Goal: Information Seeking & Learning: Compare options

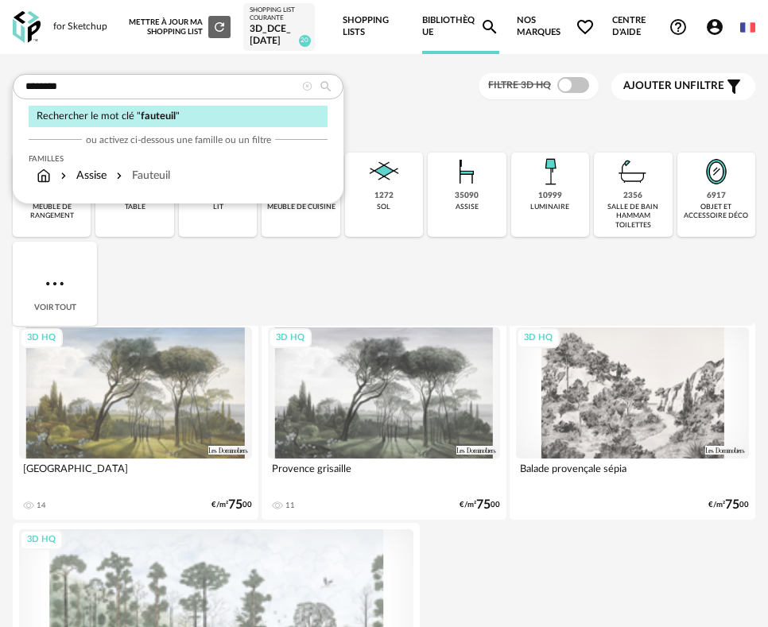
type input "********"
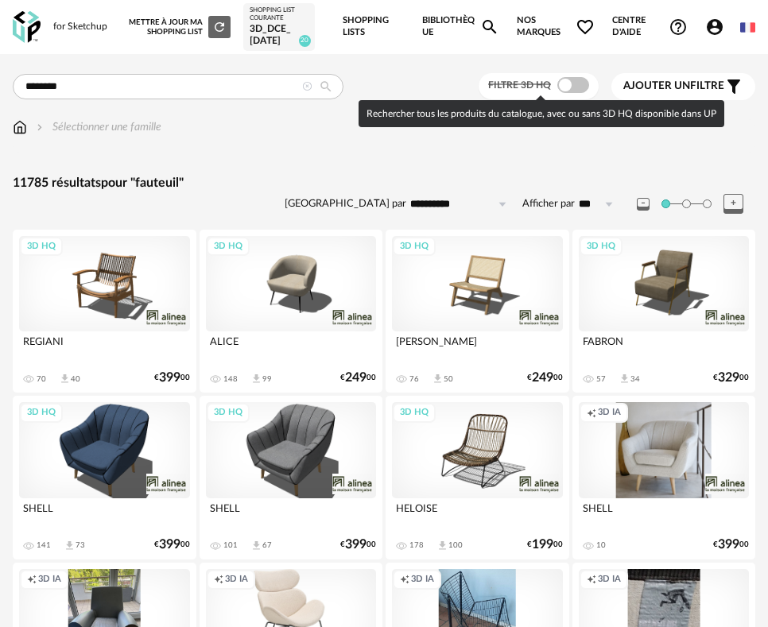
click at [578, 85] on span at bounding box center [573, 85] width 32 height 16
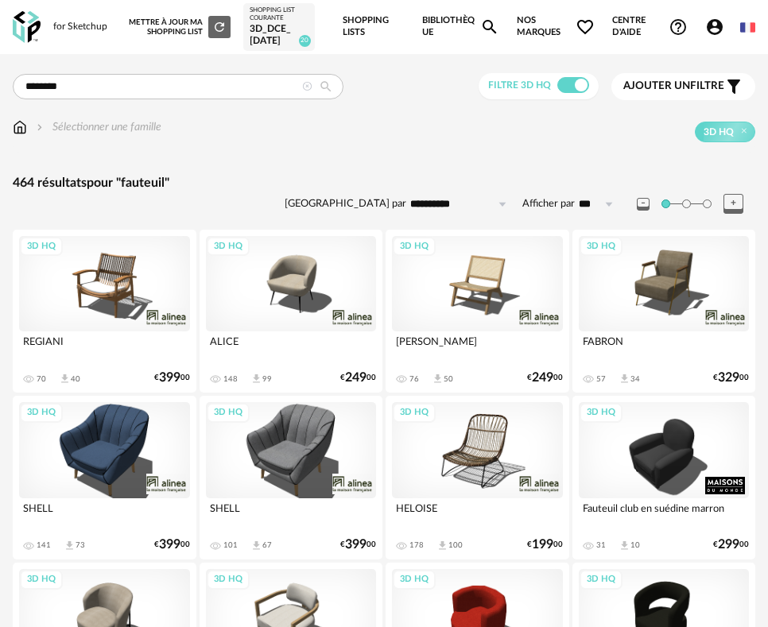
click at [538, 30] on span "Nos marques Heart Outline icon" at bounding box center [556, 27] width 78 height 54
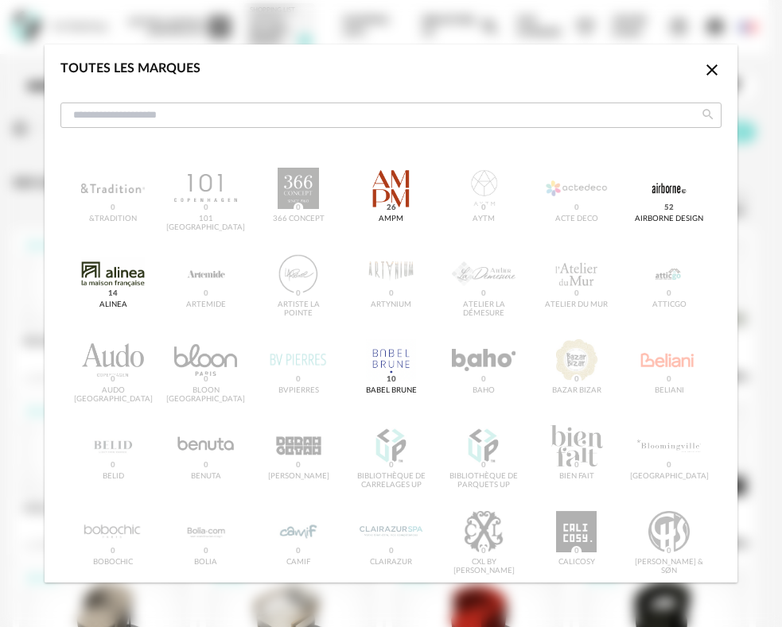
click at [702, 73] on icon "Close icon" at bounding box center [711, 69] width 19 height 19
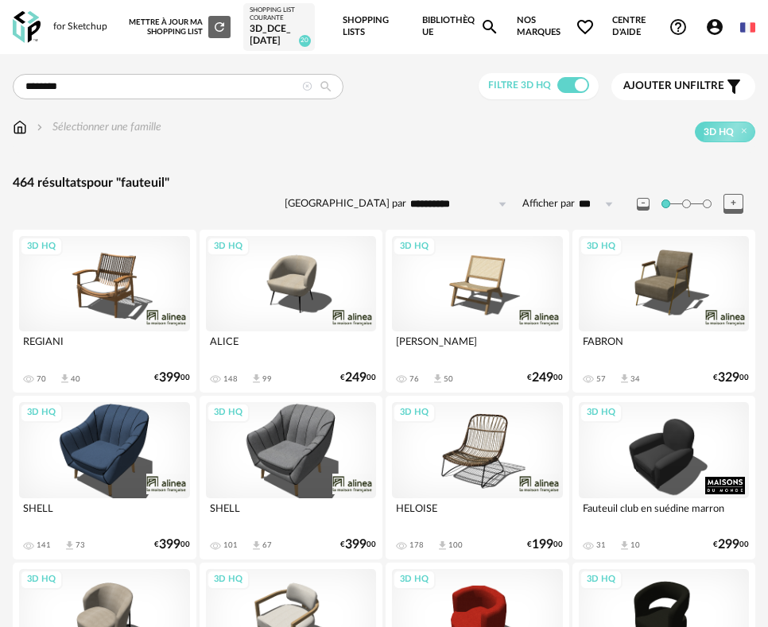
click at [688, 85] on span "Ajouter un" at bounding box center [656, 85] width 67 height 11
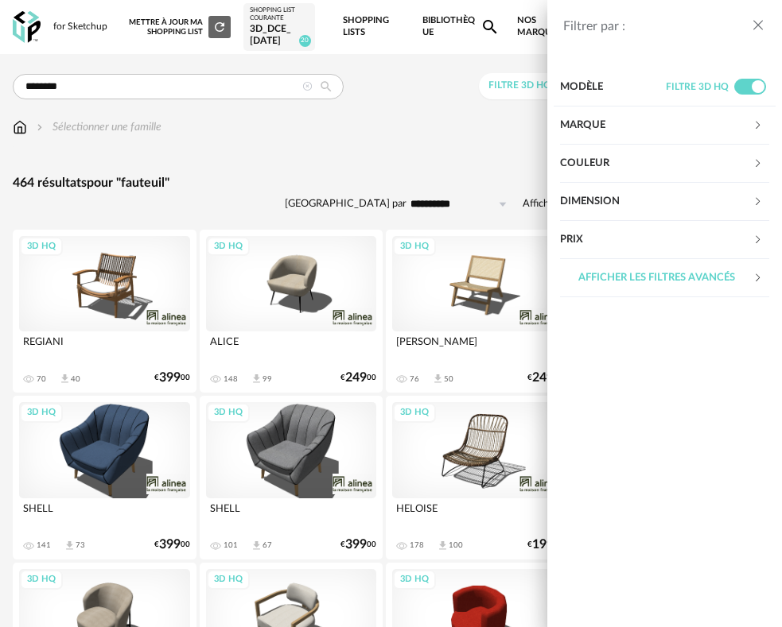
click at [594, 162] on div "Couleur" at bounding box center [656, 164] width 192 height 38
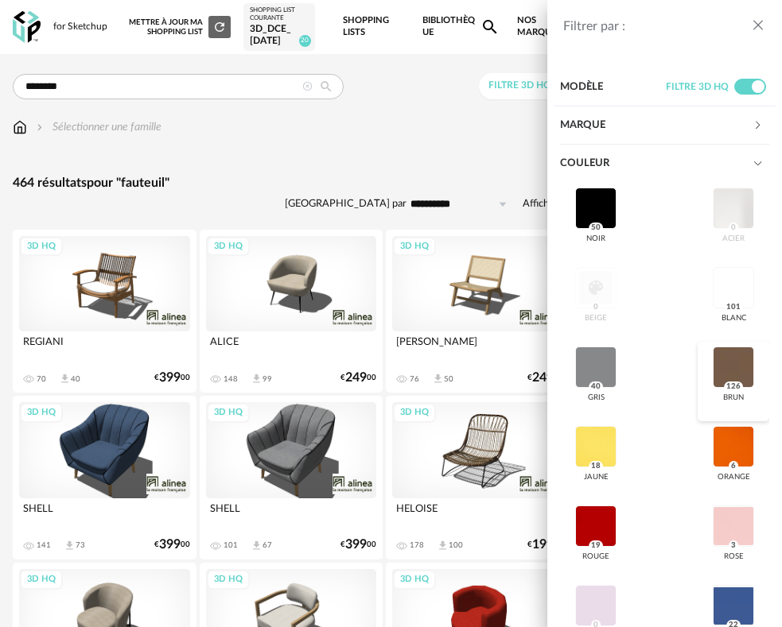
click at [712, 368] on div at bounding box center [732, 367] width 41 height 41
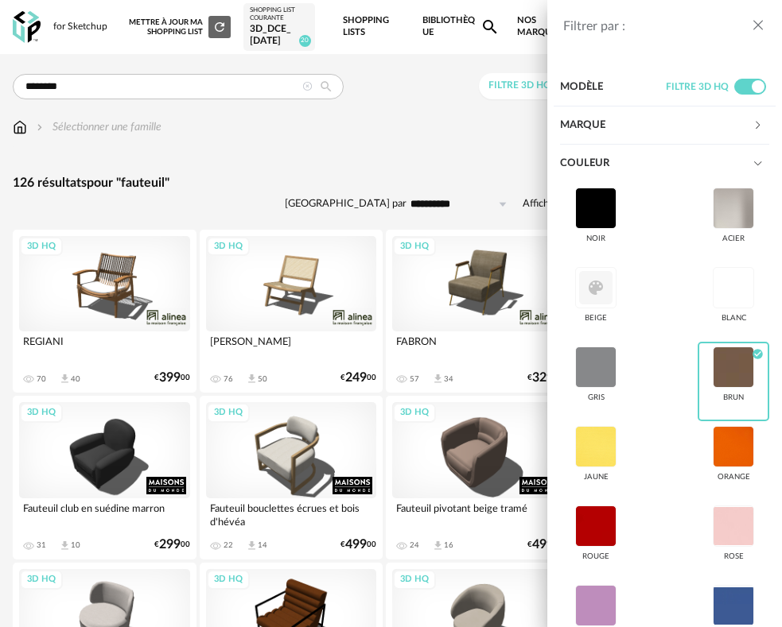
click at [388, 181] on div "Filtrer par : Modèle Filtre 3D HQ Marque &tradition 0 101 Copenhagen 0 366 Conc…" at bounding box center [391, 313] width 782 height 627
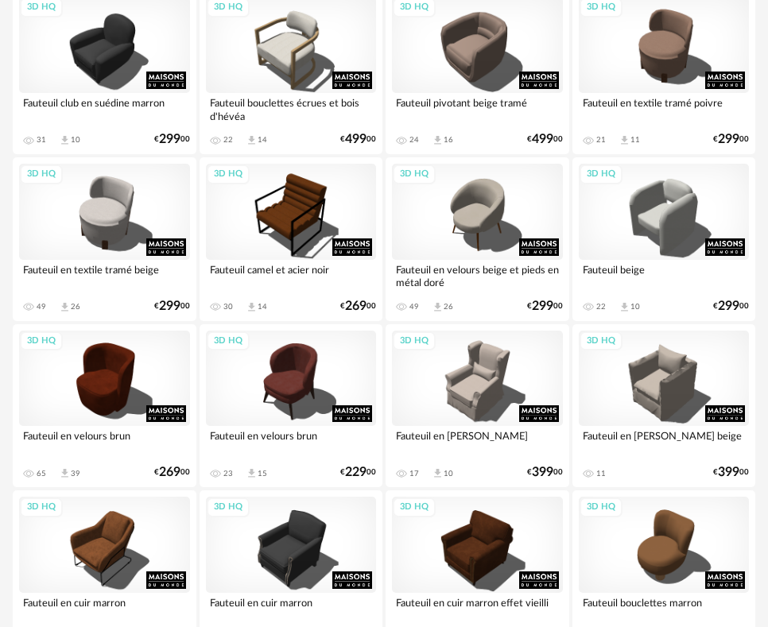
scroll to position [398, 0]
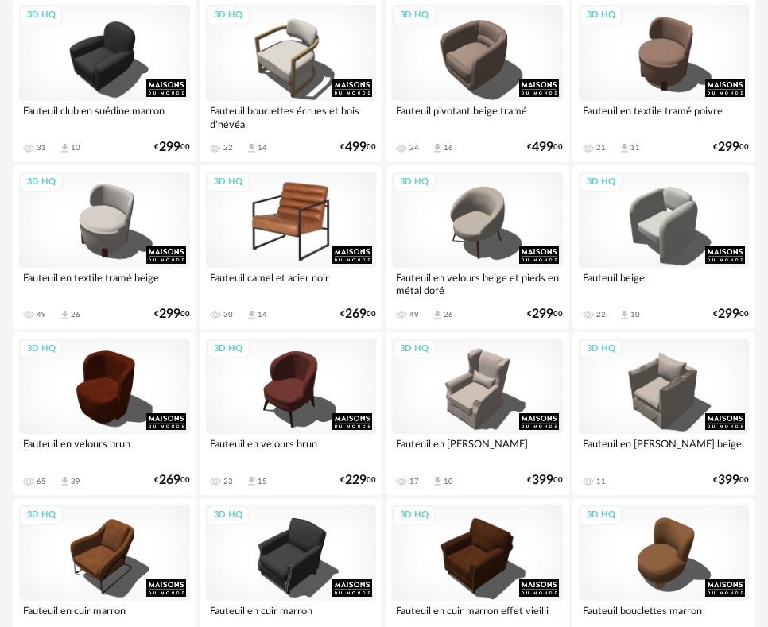
click at [282, 223] on div "3D HQ" at bounding box center [291, 220] width 171 height 96
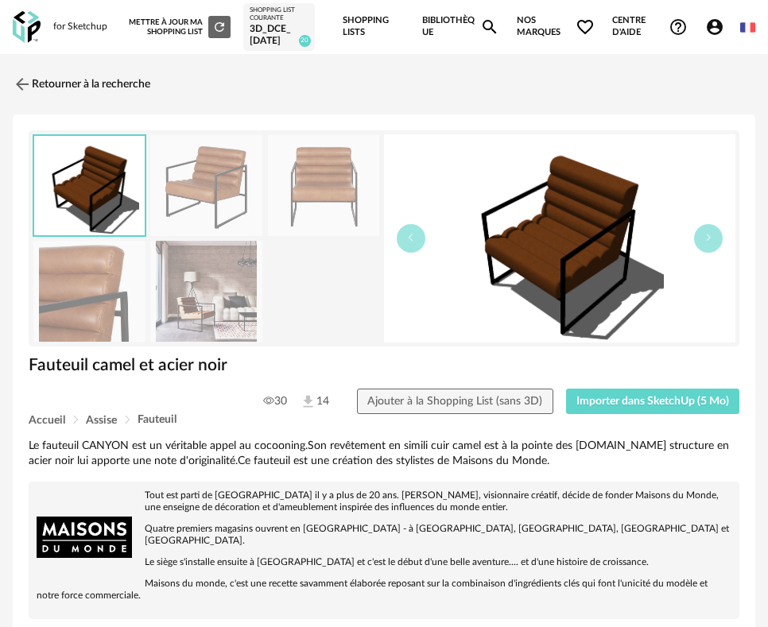
click at [184, 296] on img at bounding box center [206, 291] width 112 height 101
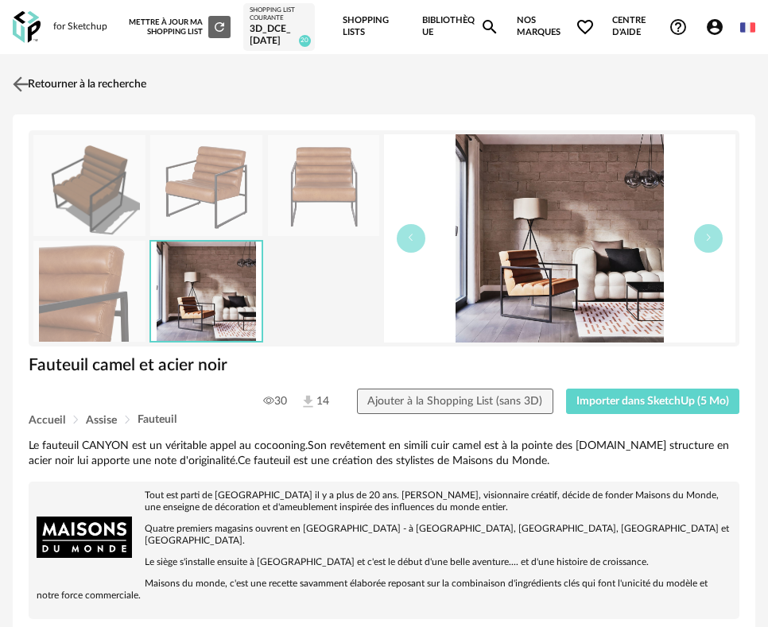
click at [20, 78] on img at bounding box center [21, 84] width 23 height 23
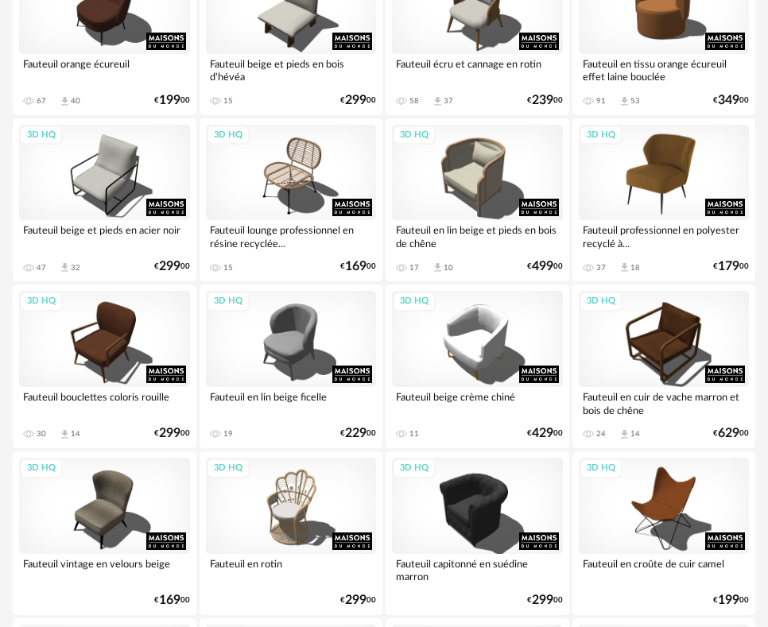
scroll to position [1113, 0]
